Goal: Information Seeking & Learning: Learn about a topic

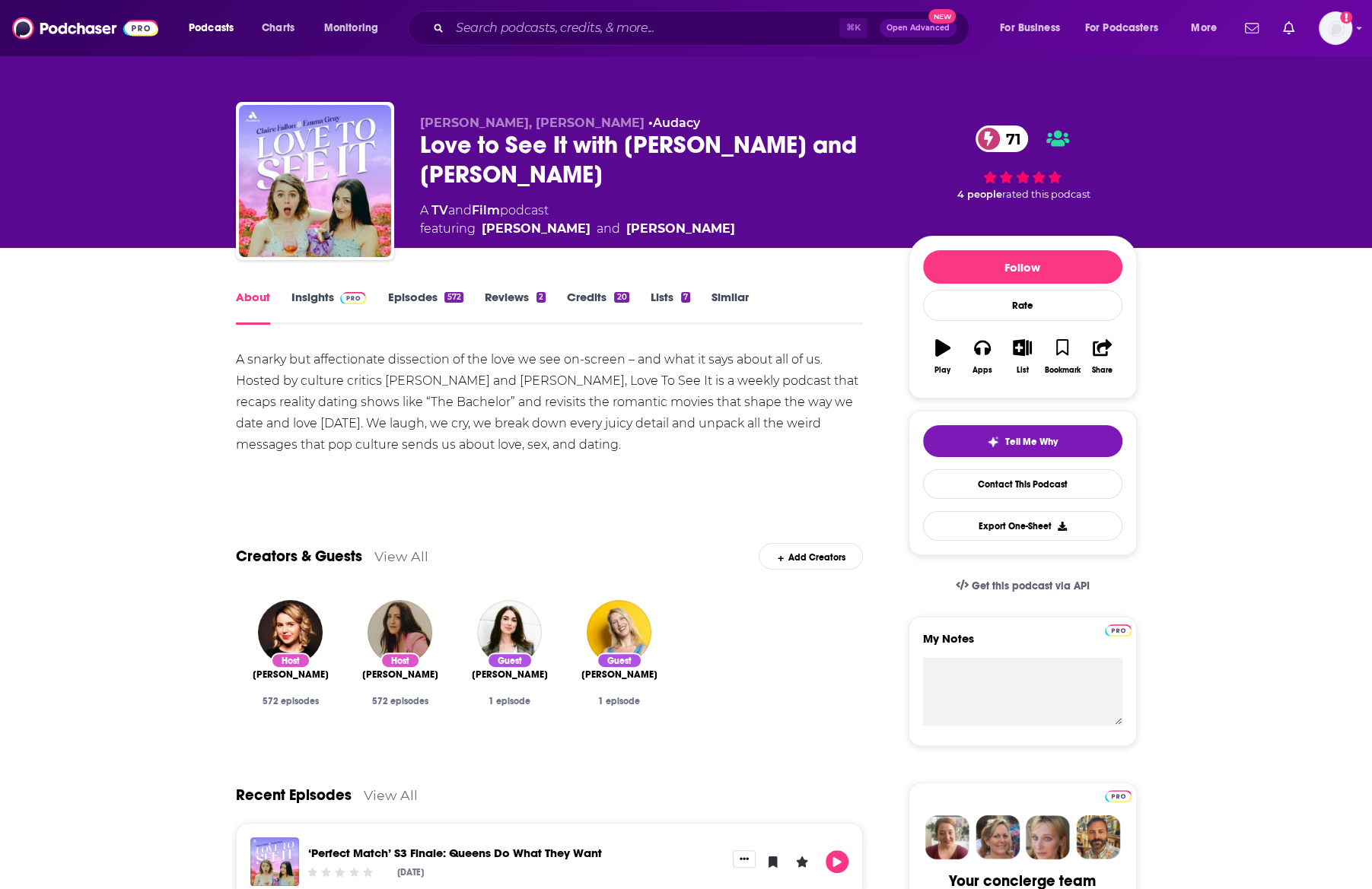
click at [319, 302] on link "Insights" at bounding box center [329, 307] width 76 height 35
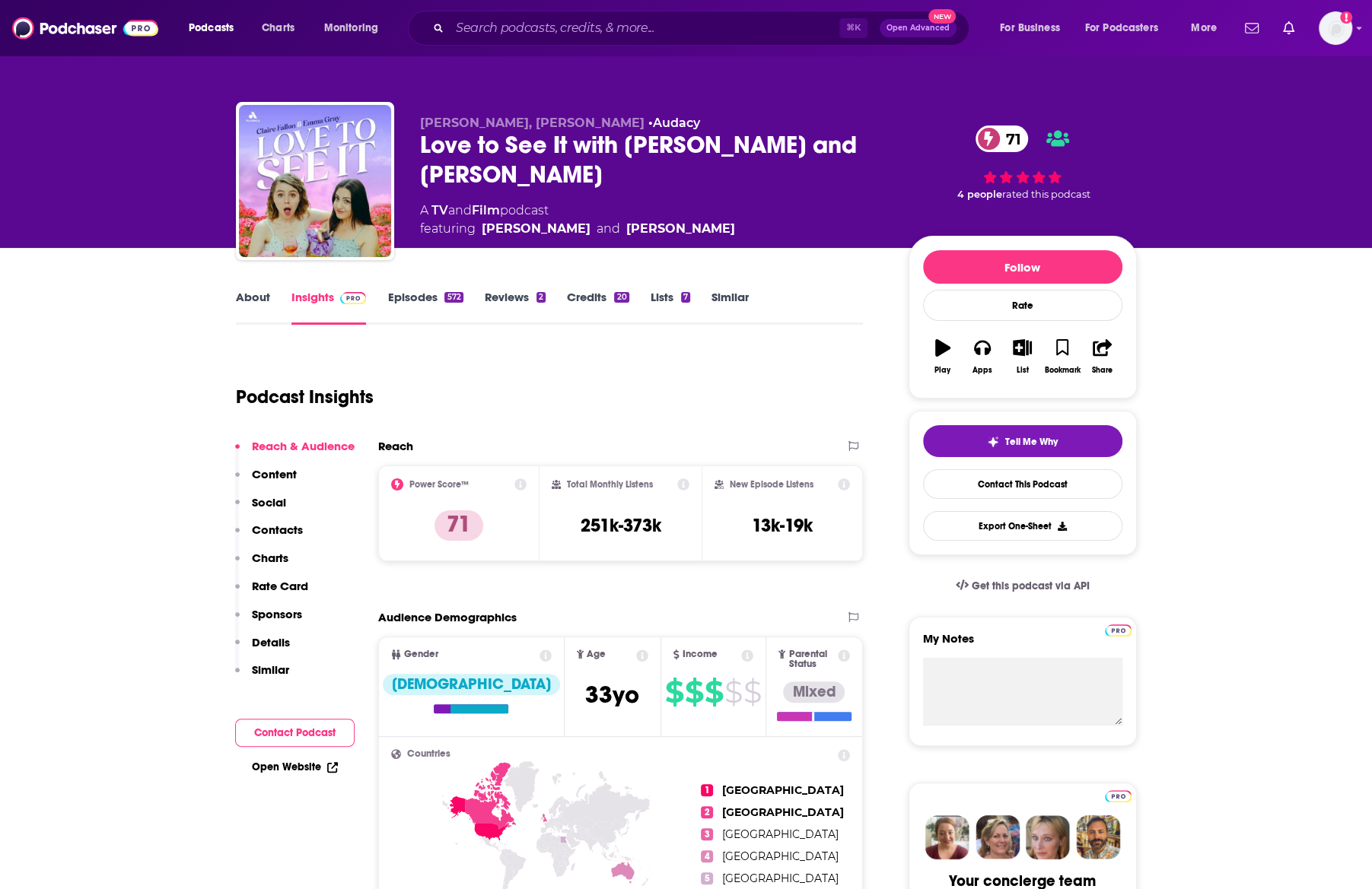
click at [429, 312] on link "Episodes 572" at bounding box center [425, 307] width 76 height 35
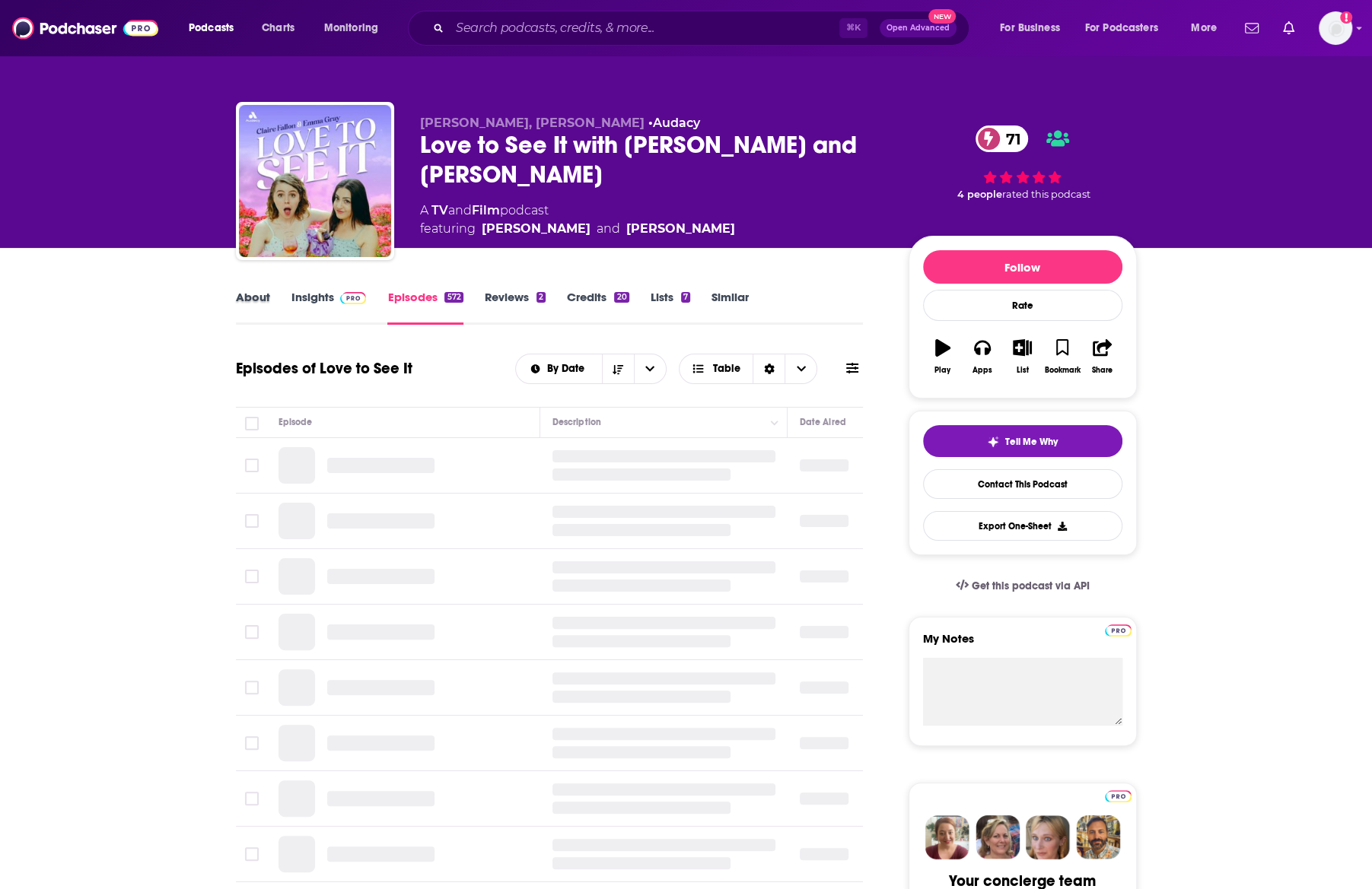
click at [270, 307] on div "About" at bounding box center [264, 307] width 56 height 35
